Goal: Information Seeking & Learning: Learn about a topic

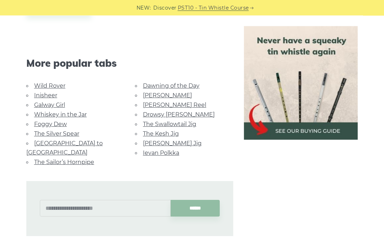
scroll to position [412, 0]
click at [82, 141] on link "[GEOGRAPHIC_DATA] to [GEOGRAPHIC_DATA]" at bounding box center [64, 148] width 76 height 16
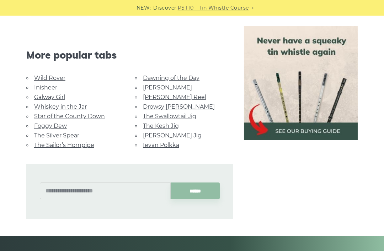
scroll to position [378, 0]
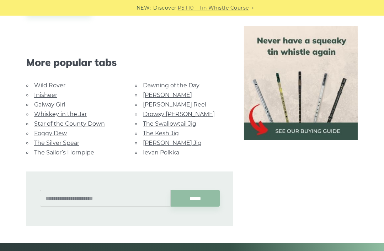
click at [75, 112] on link "Whiskey in the Jar" at bounding box center [60, 114] width 53 height 7
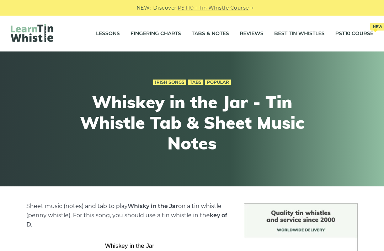
click at [212, 31] on link "Tabs & Notes" at bounding box center [209, 34] width 37 height 18
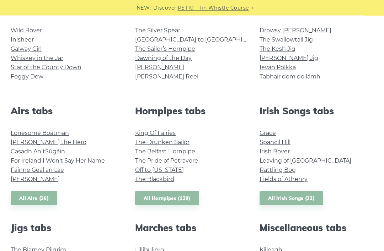
scroll to position [201, 0]
click at [285, 179] on link "Fields of Athenry" at bounding box center [283, 179] width 48 height 7
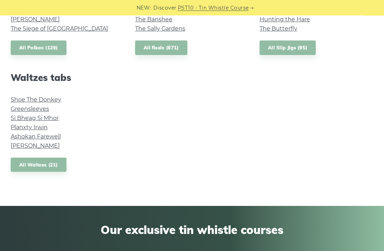
scroll to position [586, 0]
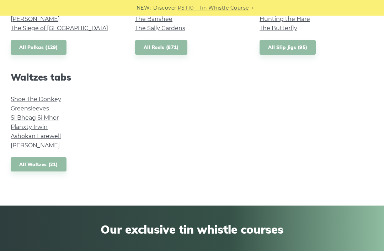
click at [52, 167] on link "All Waltzes (21)" at bounding box center [39, 164] width 56 height 15
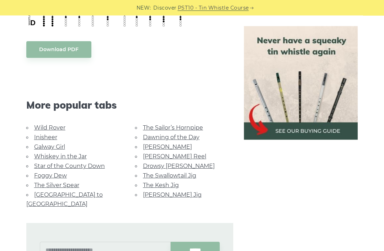
scroll to position [482, 0]
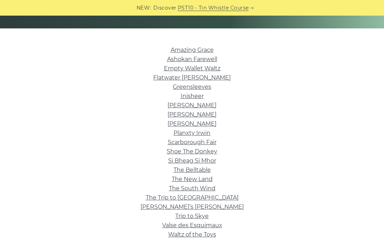
scroll to position [158, 0]
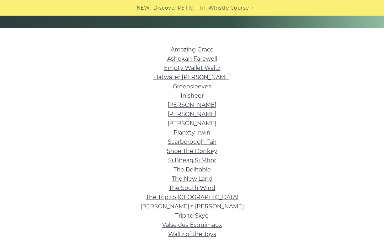
click at [210, 142] on link "Scarborough Fair" at bounding box center [192, 142] width 49 height 7
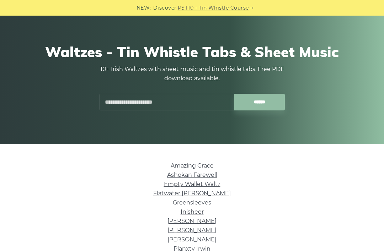
scroll to position [42, 0]
click at [197, 164] on link "Amazing Grace" at bounding box center [192, 166] width 43 height 7
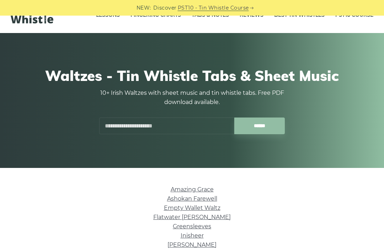
scroll to position [0, 0]
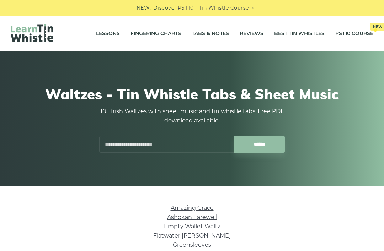
click at [218, 30] on link "Tabs & Notes" at bounding box center [209, 34] width 37 height 18
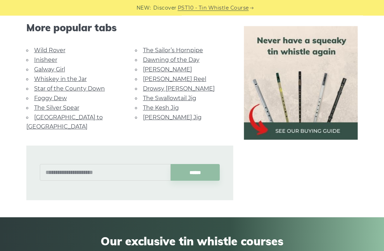
scroll to position [389, 0]
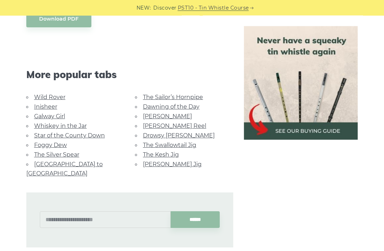
scroll to position [334, 0]
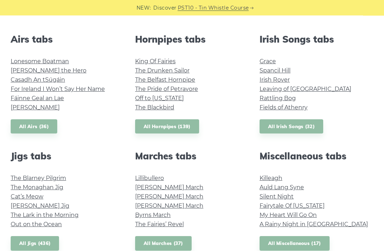
scroll to position [272, 0]
click at [308, 131] on link "All Irish Songs (32)" at bounding box center [291, 126] width 64 height 15
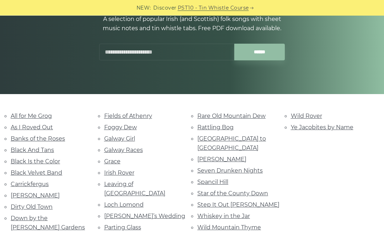
scroll to position [92, 0]
click at [40, 204] on link "Dirty Old Town" at bounding box center [32, 207] width 42 height 7
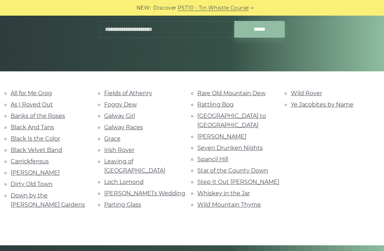
scroll to position [115, 0]
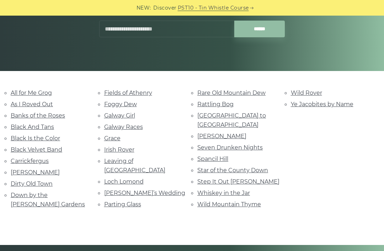
click at [135, 178] on link "Loch Lomond" at bounding box center [123, 181] width 39 height 7
click at [24, 146] on link "Black Velvet Band" at bounding box center [37, 149] width 52 height 7
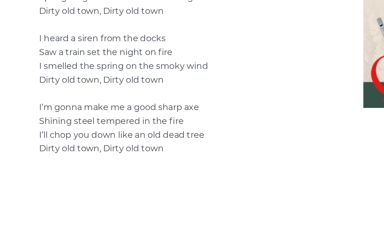
scroll to position [457, 0]
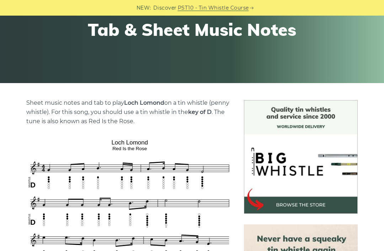
scroll to position [102, 0]
